Goal: Task Accomplishment & Management: Complete application form

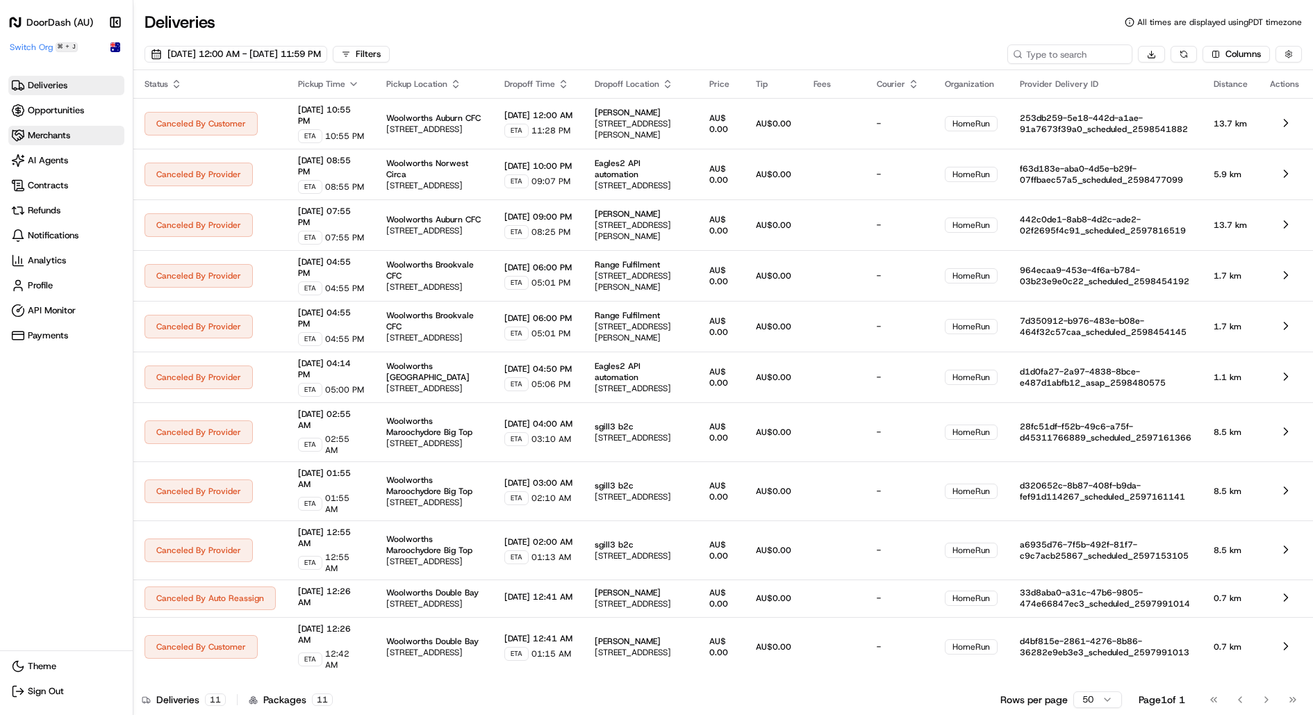
click at [70, 141] on span "Merchants" at bounding box center [66, 136] width 110 height 14
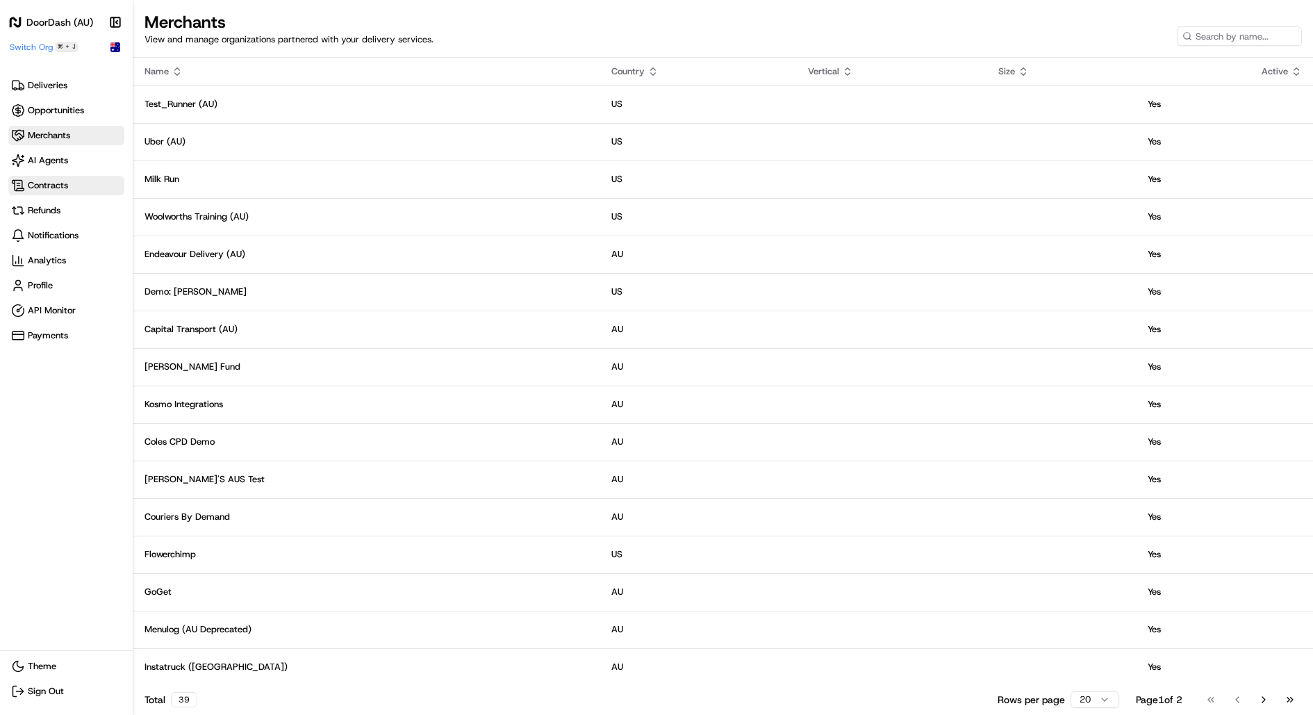
click at [67, 188] on span "Contracts" at bounding box center [48, 185] width 40 height 13
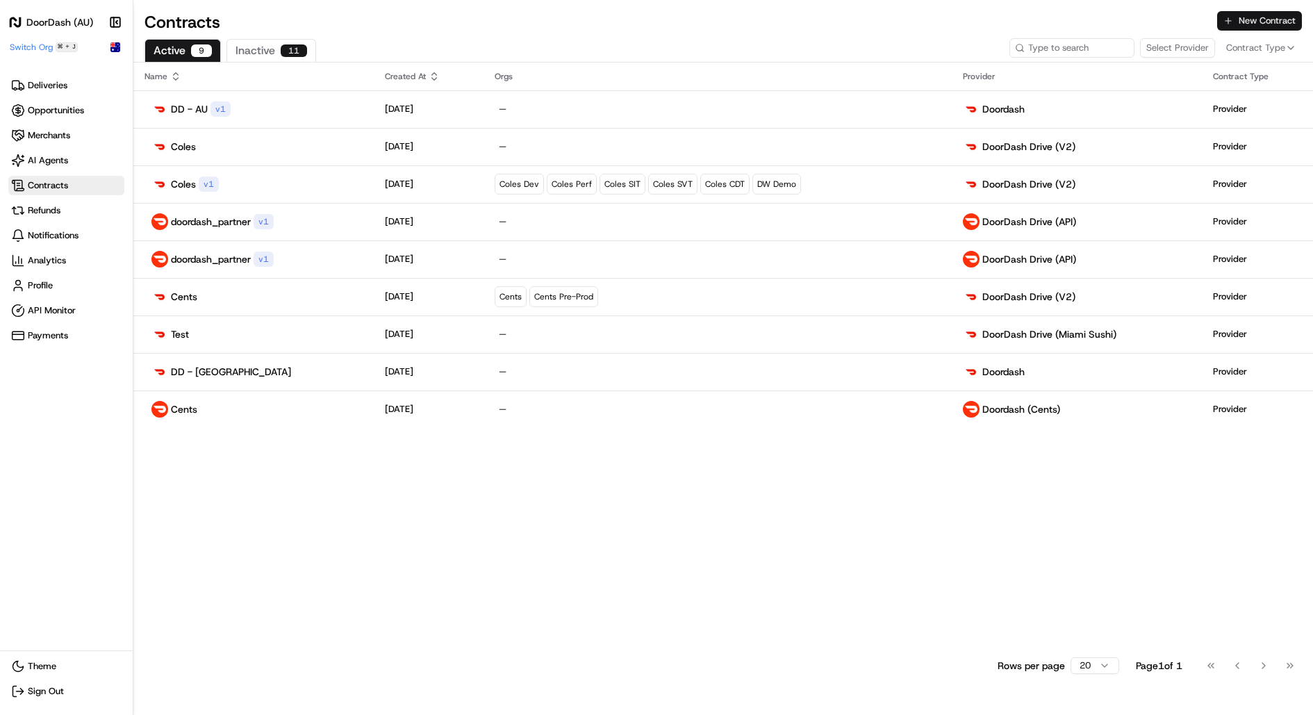
click at [1273, 19] on button "New Contract" at bounding box center [1259, 20] width 85 height 19
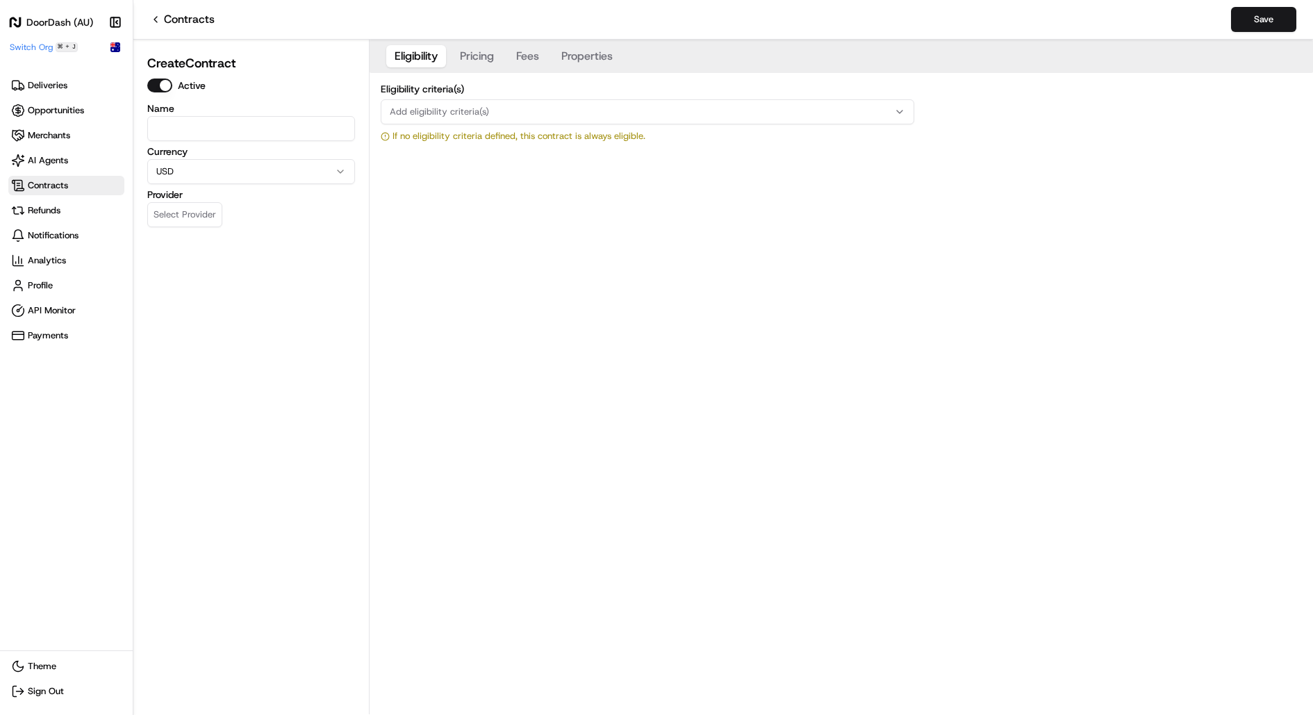
click at [255, 128] on input at bounding box center [251, 128] width 208 height 25
type input "CPD - SS"
click at [243, 168] on html "DoorDash (AU) Make sidebar auto shrink Switch Org ⌘ + J Deliveries Opportunitie…" at bounding box center [656, 357] width 1313 height 715
click at [450, 242] on div "Eligibility Pricing Fees Properties Eligibility criteria(s) Add eligibility cri…" at bounding box center [841, 377] width 943 height 675
click at [110, 213] on span "Refunds" at bounding box center [66, 211] width 110 height 14
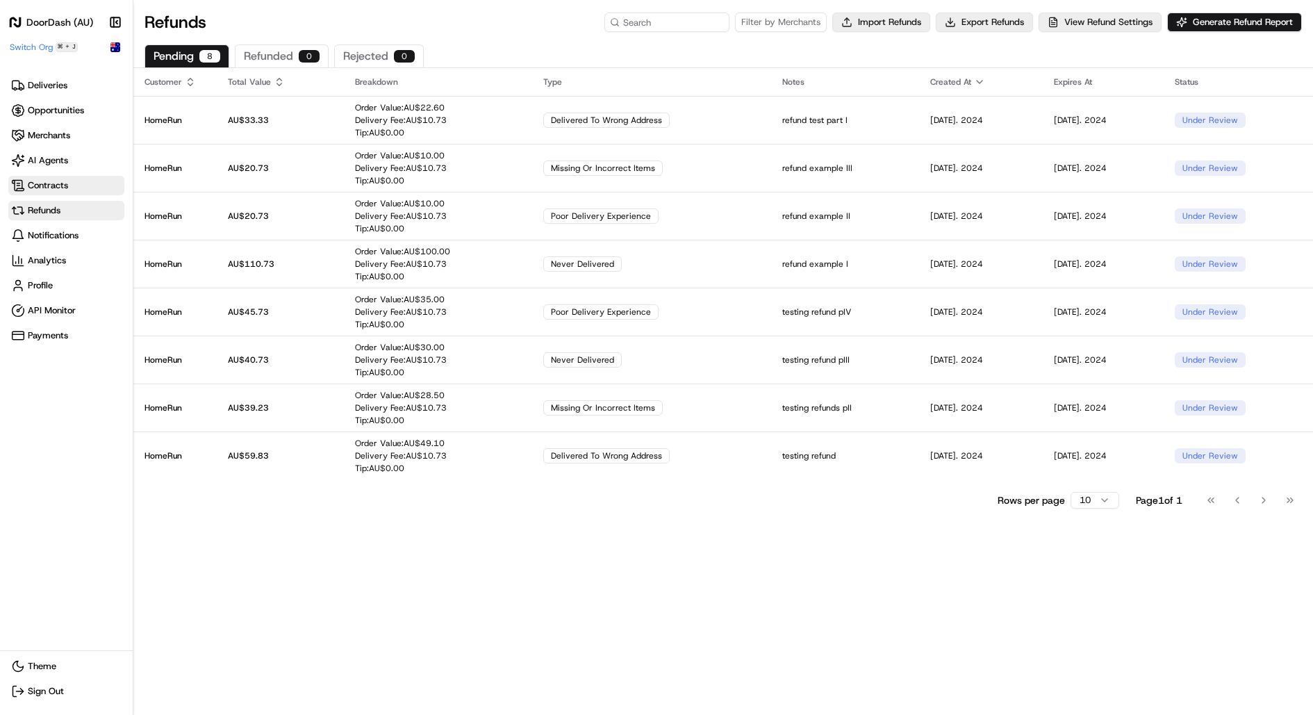
click at [56, 189] on span "Contracts" at bounding box center [48, 185] width 40 height 13
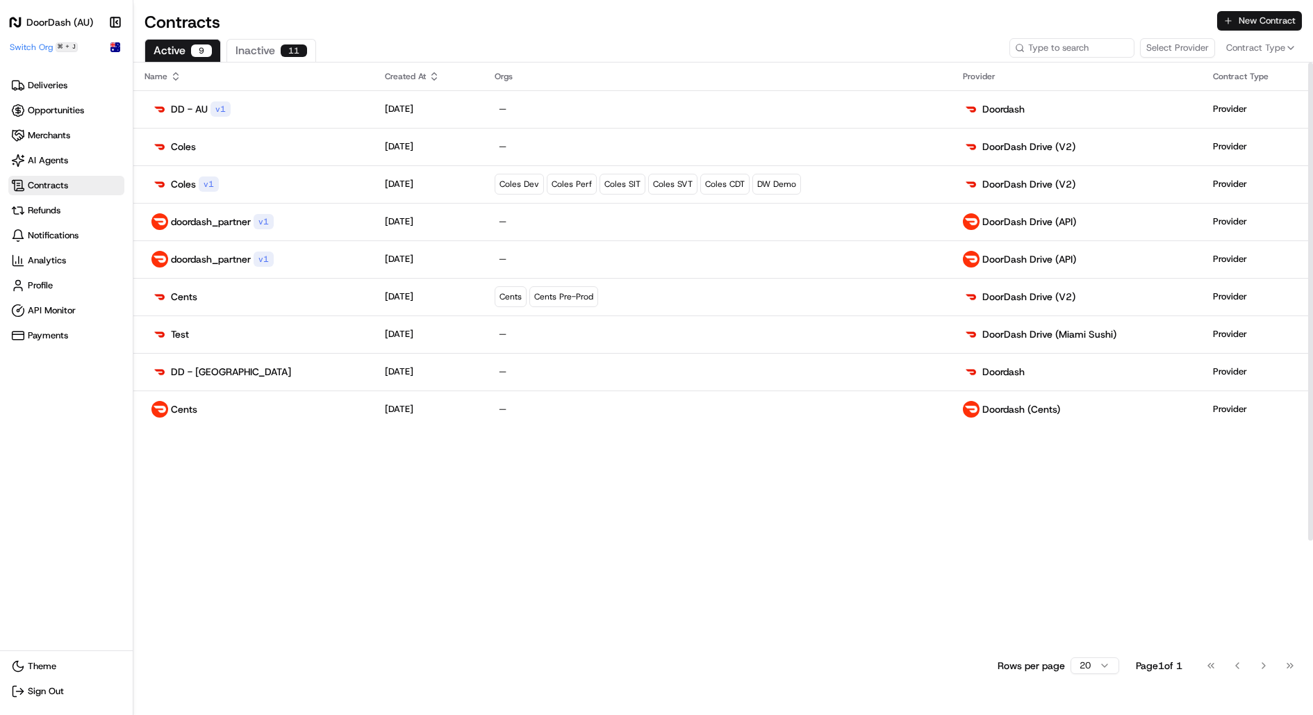
click at [1270, 19] on button "New Contract" at bounding box center [1259, 20] width 85 height 19
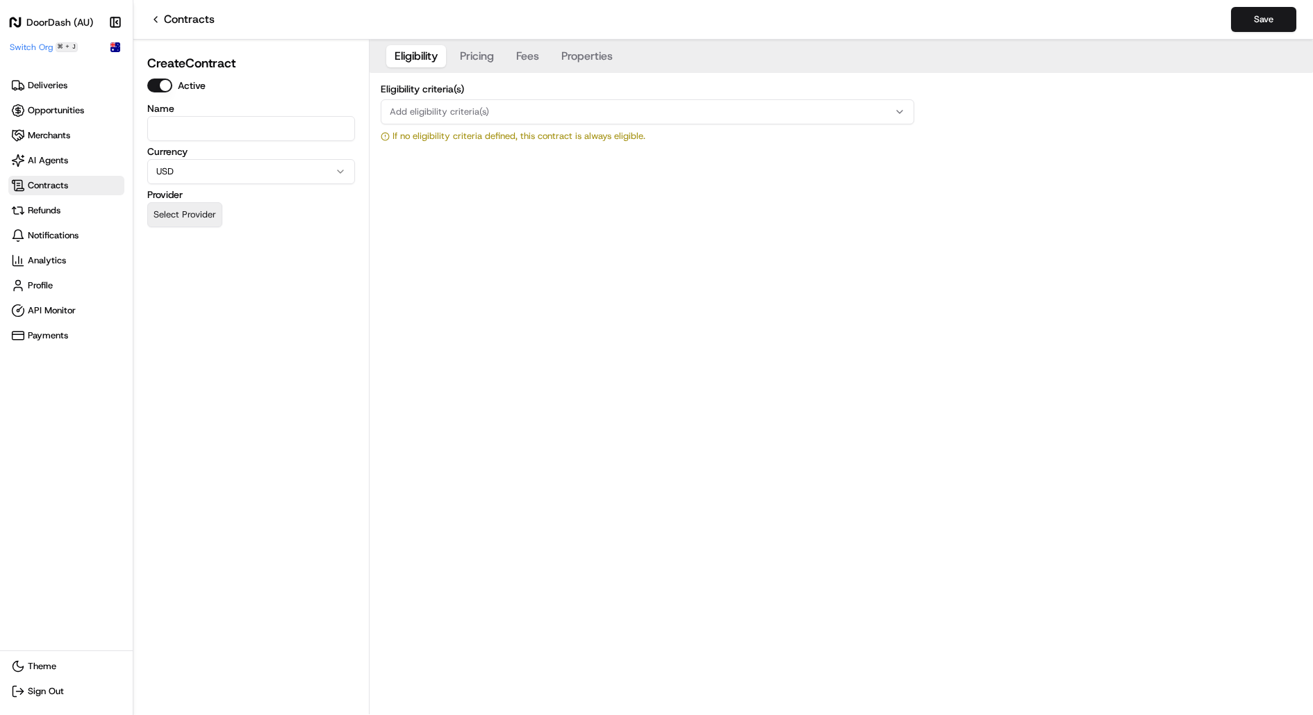
click at [206, 213] on button "Select Provider" at bounding box center [184, 214] width 75 height 25
type input "cpd"
click at [192, 215] on button "Select Provider" at bounding box center [184, 214] width 75 height 25
paste input "doordash_milkrun_cpd_self_serve_partner"
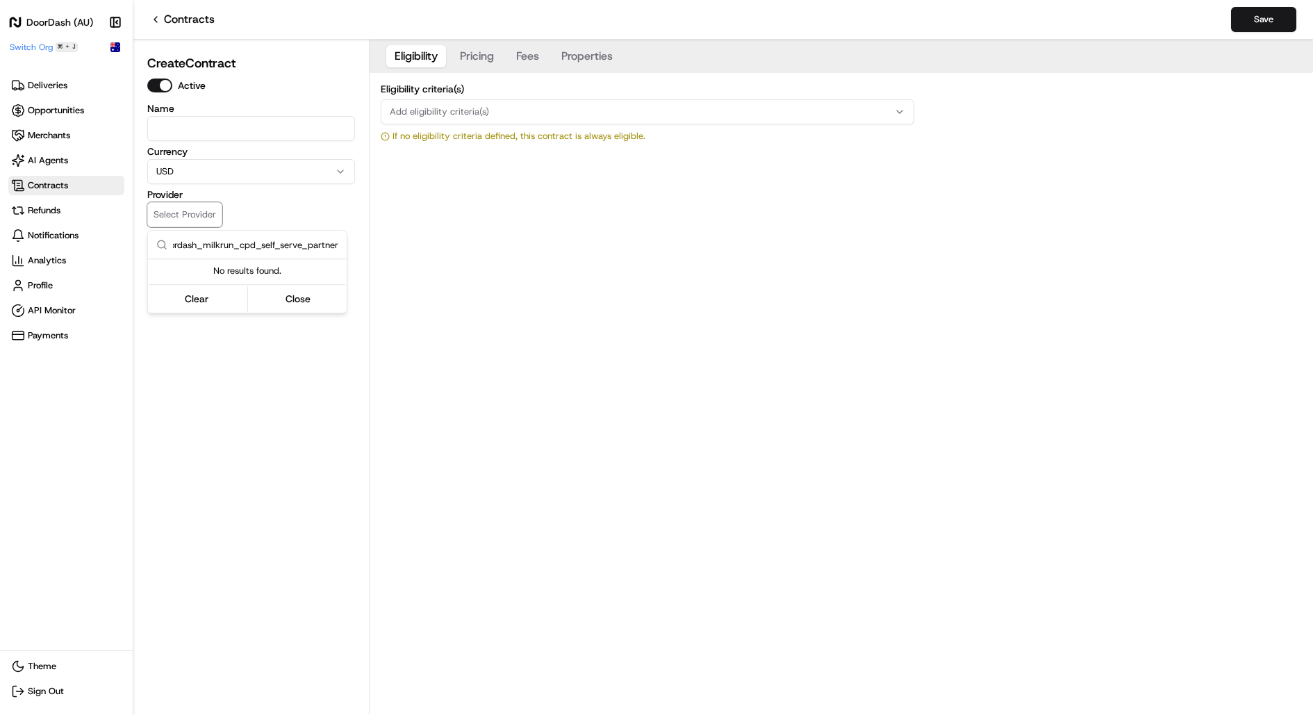
type input "doordash_milkrun_cpd_self_serve_partner"
click at [216, 184] on div "Name Currency USD Provider Select Provider" at bounding box center [251, 166] width 208 height 124
click at [190, 220] on button "Select Provider" at bounding box center [184, 214] width 75 height 25
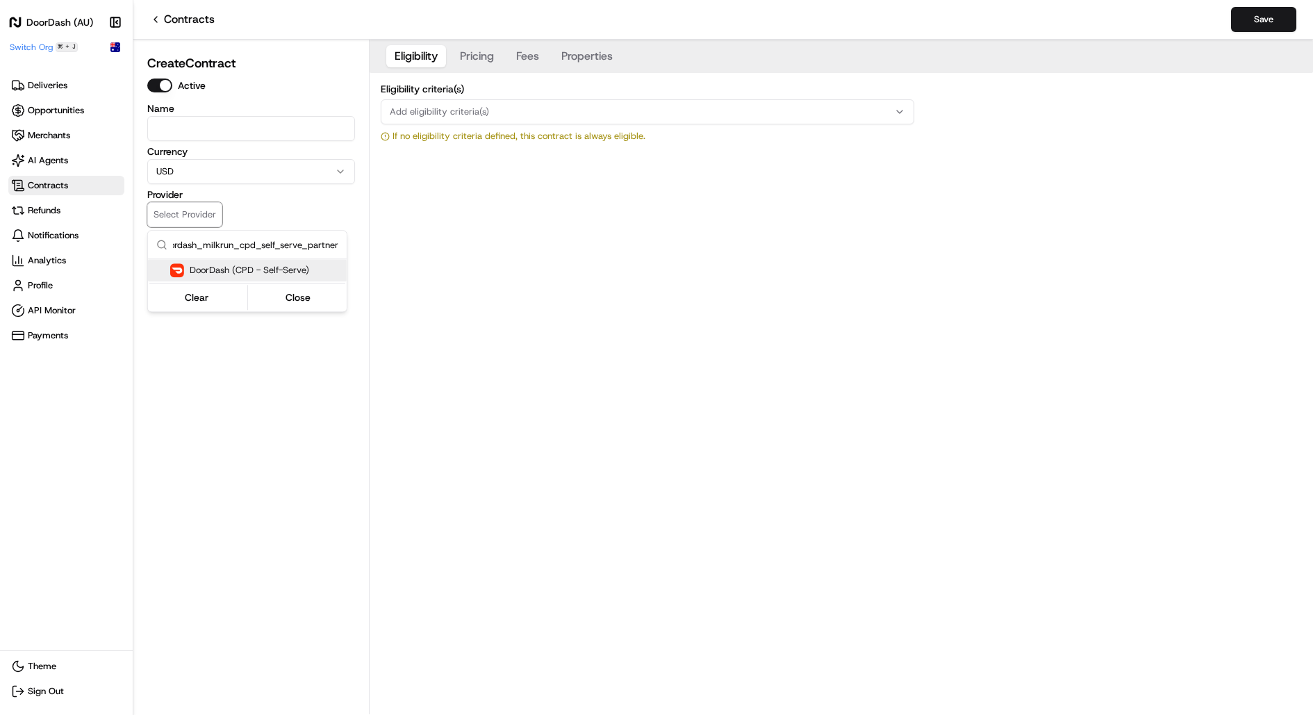
type input "doordash_milkrun_cpd_self_serve_partner"
click at [235, 270] on p "DoorDash (CPD - Self-Serve)" at bounding box center [249, 270] width 119 height 11
click at [217, 162] on html "DoorDash (AU) Make sidebar auto shrink Switch Org ⌘ + J Deliveries Opportunitie…" at bounding box center [656, 357] width 1313 height 715
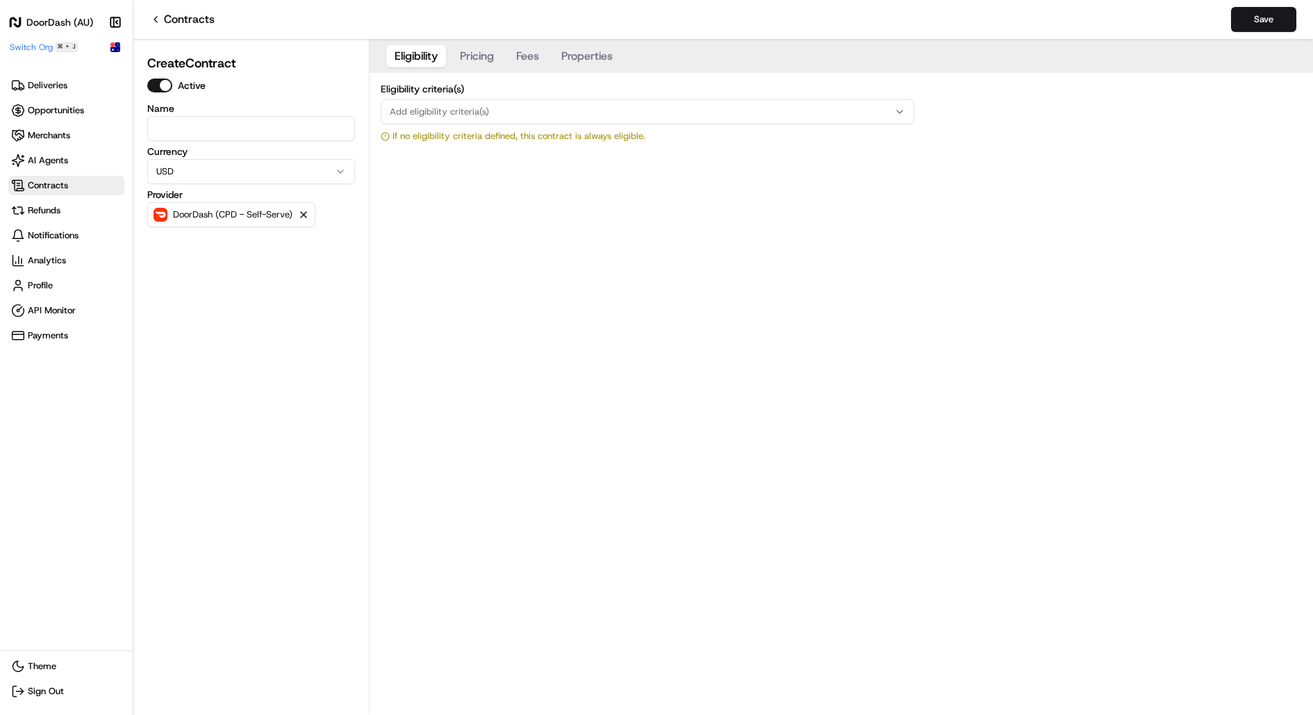
click at [217, 167] on html "DoorDash (AU) Make sidebar auto shrink Switch Org ⌘ + J Deliveries Opportunitie…" at bounding box center [656, 357] width 1313 height 715
click at [219, 129] on input at bounding box center [251, 128] width 208 height 25
type input "CPD - SS"
click at [477, 51] on button "Pricing" at bounding box center [477, 56] width 51 height 22
click at [538, 54] on button "Fees" at bounding box center [528, 56] width 40 height 22
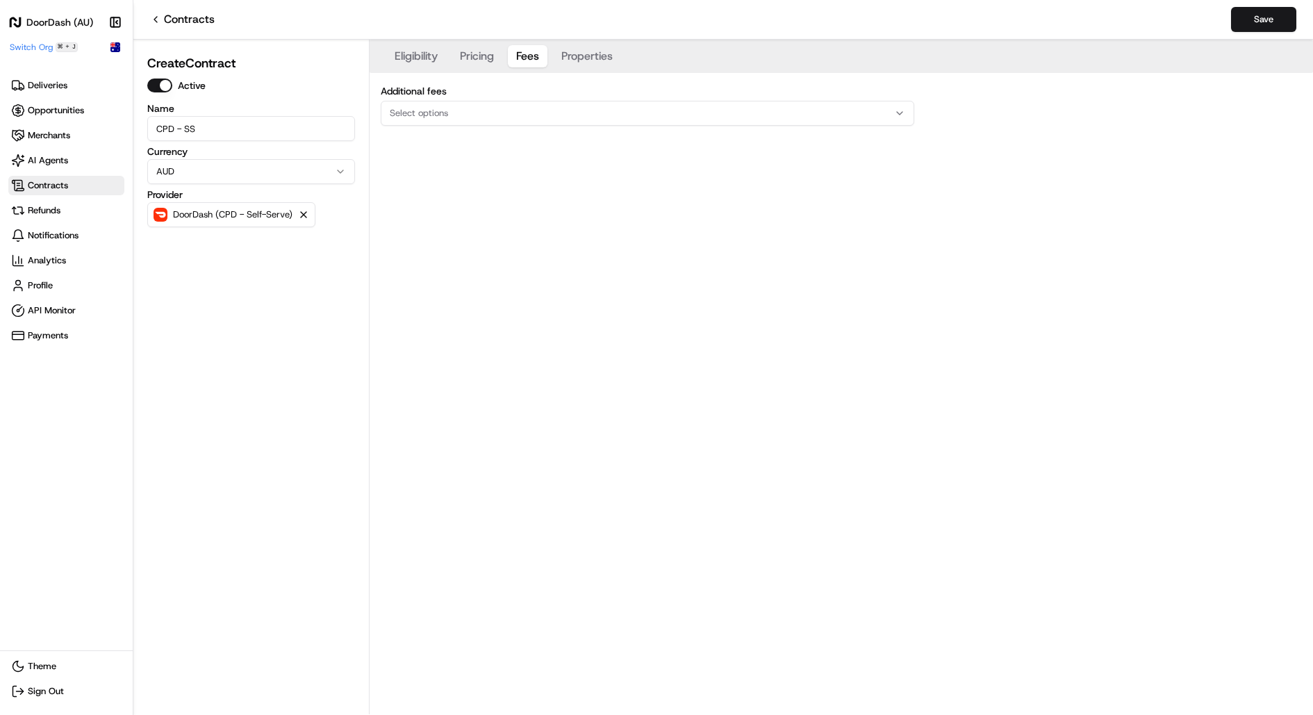
click at [591, 54] on button "Properties" at bounding box center [587, 56] width 68 height 22
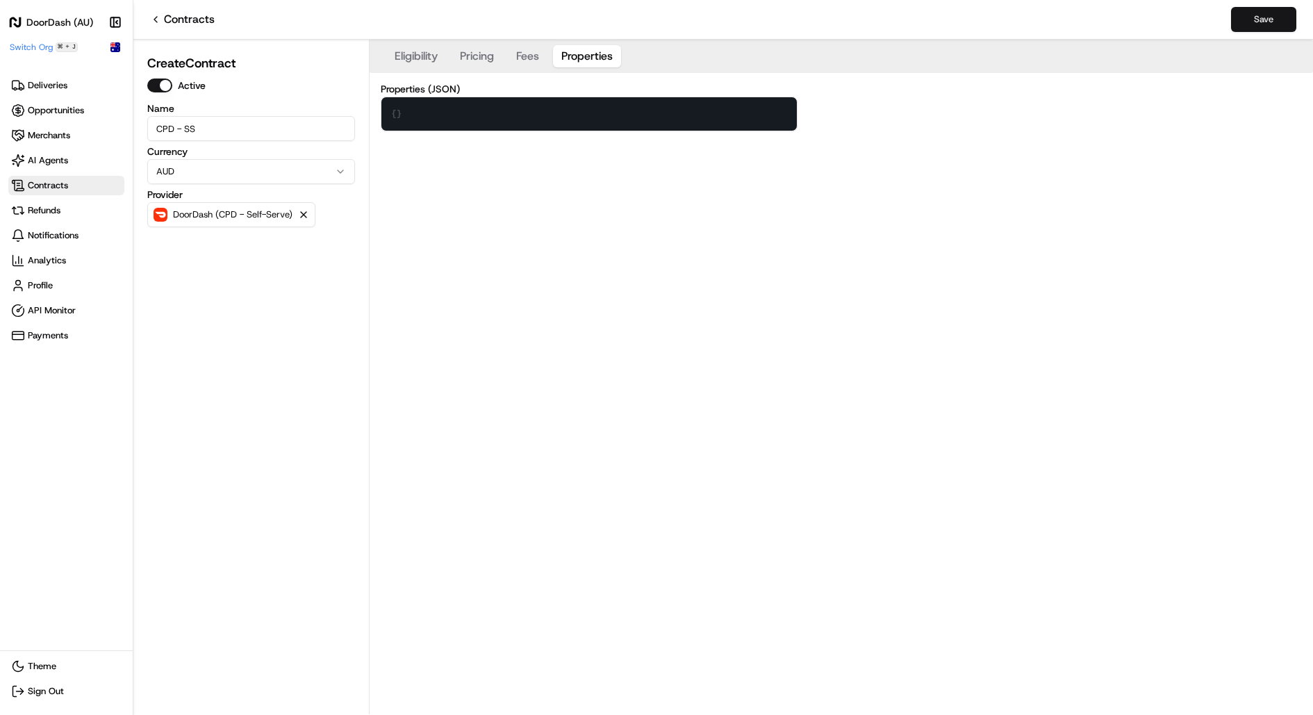
click at [1280, 19] on button "Save" at bounding box center [1263, 19] width 65 height 25
